Goal: Information Seeking & Learning: Learn about a topic

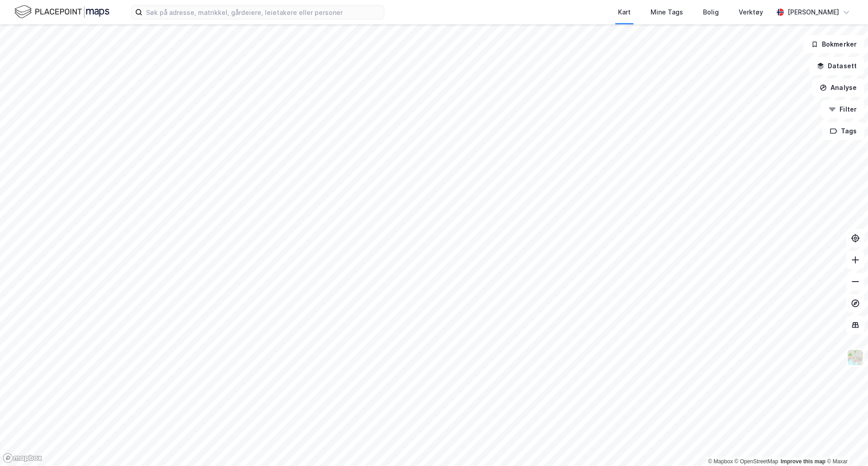
click at [194, 19] on div "Kart Mine Tags Bolig Verktøy [PERSON_NAME]" at bounding box center [434, 12] width 868 height 24
click at [189, 14] on input at bounding box center [262, 12] width 241 height 14
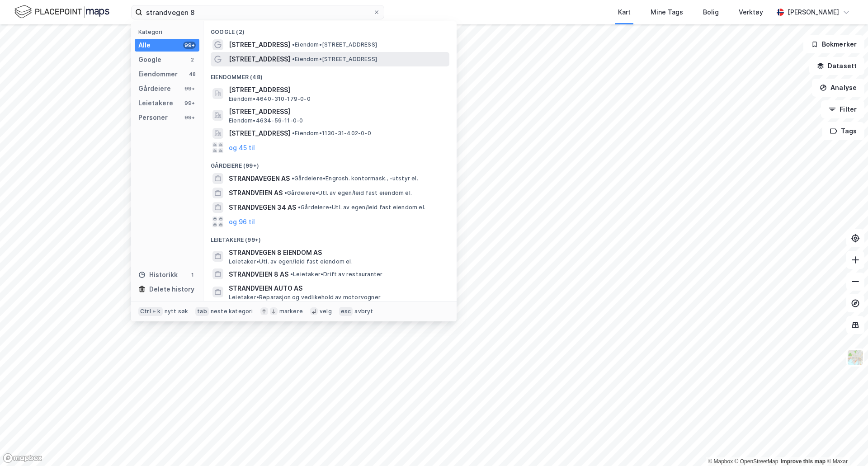
click at [292, 56] on span "• Eiendom • [STREET_ADDRESS]" at bounding box center [334, 59] width 85 height 7
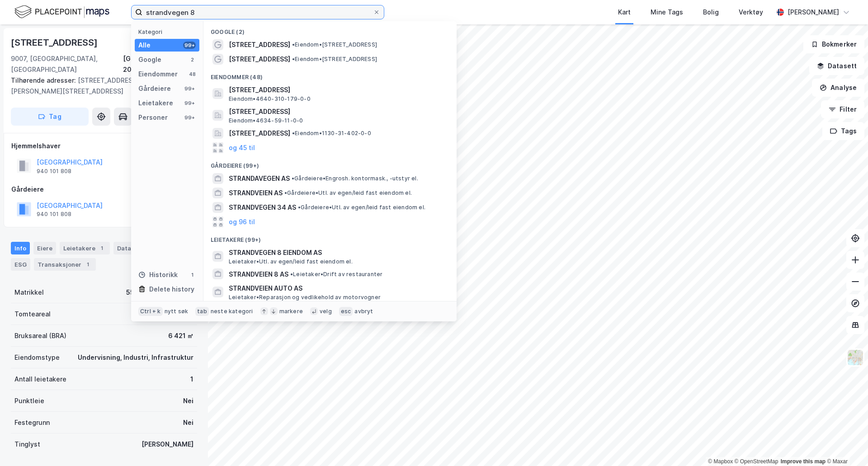
drag, startPoint x: 211, startPoint y: 12, endPoint x: 61, endPoint y: 23, distance: 150.0
click at [61, 23] on div "strandvegen 8 Kategori Alle 99+ Google 2 Eiendommer 48 Gårdeiere 99+ Leietakere…" at bounding box center [434, 12] width 868 height 24
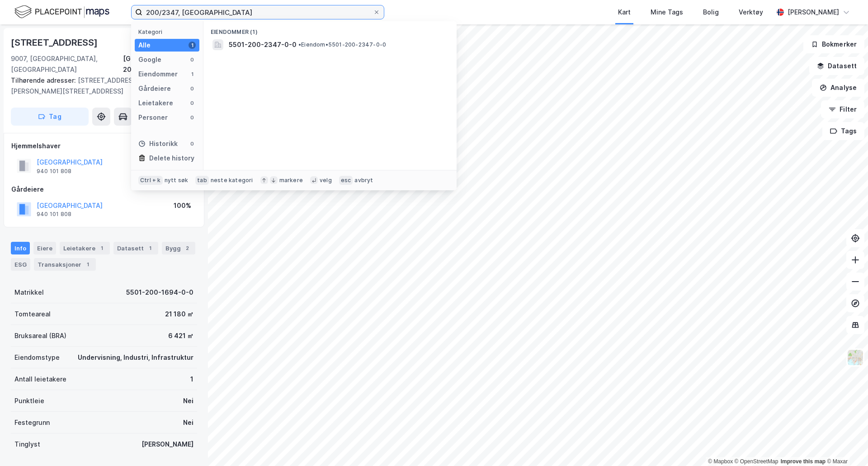
type input "200/2347, [GEOGRAPHIC_DATA]"
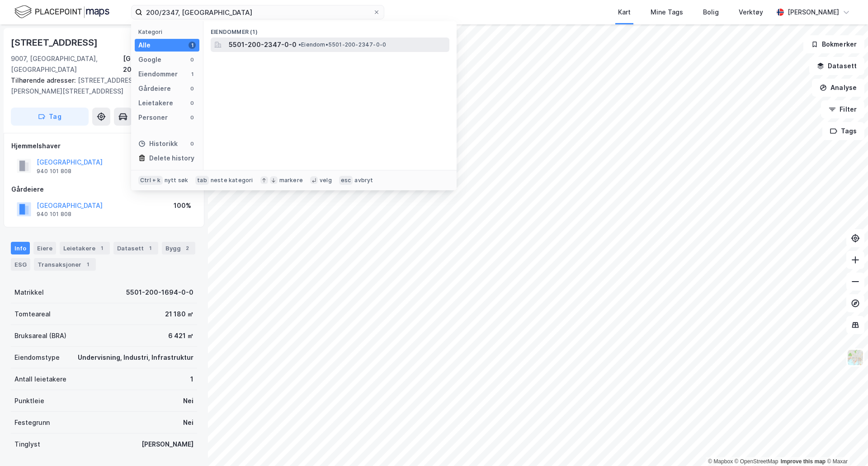
click at [254, 44] on span "5501-200-2347-0-0" at bounding box center [263, 44] width 68 height 11
